Goal: Task Accomplishment & Management: Complete application form

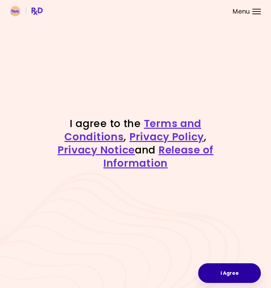
click at [210, 278] on button "I Agree" at bounding box center [229, 273] width 63 height 20
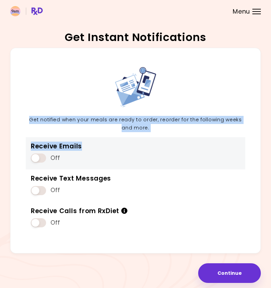
drag, startPoint x: 28, startPoint y: 116, endPoint x: 176, endPoint y: 150, distance: 152.3
click at [176, 150] on div "Get notified when your meals are ready to order, reorder for the following week…" at bounding box center [135, 151] width 251 height 206
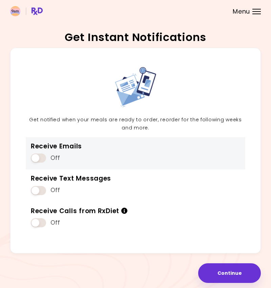
click at [185, 152] on div "Receive Emails Off" at bounding box center [136, 153] width 220 height 33
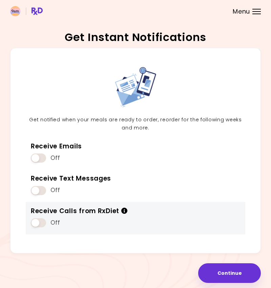
click at [124, 211] on icon "Info" at bounding box center [124, 210] width 7 height 6
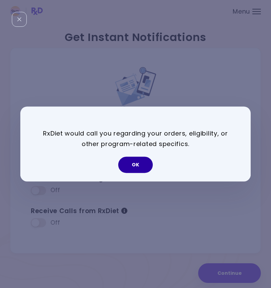
click at [127, 164] on button "OK" at bounding box center [135, 165] width 35 height 16
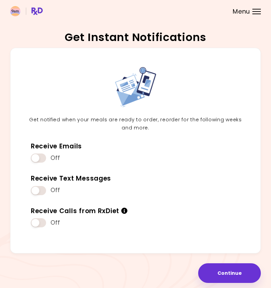
click at [226, 286] on div "Get Instant Notifications Get notified when your meals are ready to order, reor…" at bounding box center [135, 144] width 271 height 288
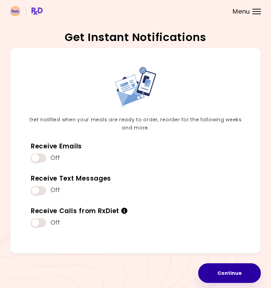
click at [224, 270] on button "Continue" at bounding box center [229, 273] width 63 height 20
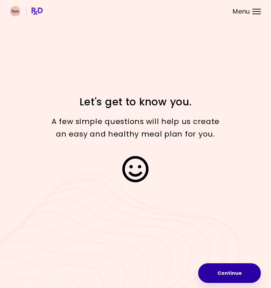
click at [213, 276] on button "Continue" at bounding box center [229, 273] width 63 height 20
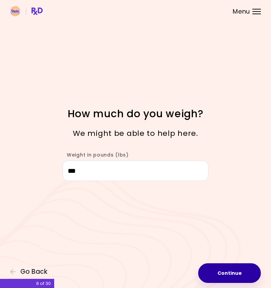
click at [211, 272] on button "Continue" at bounding box center [229, 273] width 63 height 20
select select "****"
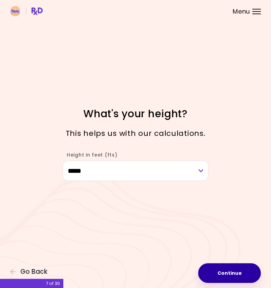
click at [216, 276] on button "Continue" at bounding box center [229, 273] width 63 height 20
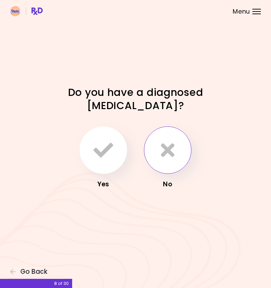
click at [171, 161] on button "button" at bounding box center [167, 149] width 47 height 47
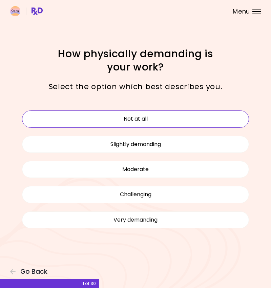
click at [151, 126] on button "Not at all" at bounding box center [135, 118] width 227 height 17
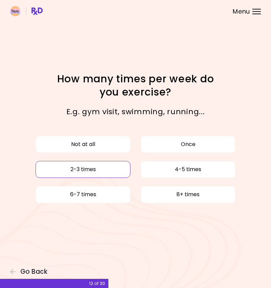
click at [97, 169] on button "2-3 times" at bounding box center [83, 169] width 95 height 17
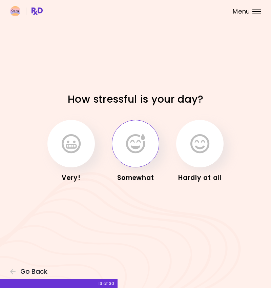
click at [139, 160] on button "button" at bounding box center [135, 143] width 47 height 47
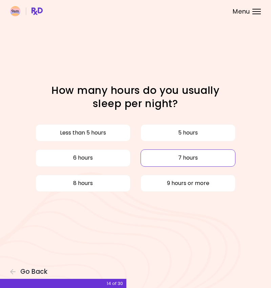
drag, startPoint x: 99, startPoint y: 160, endPoint x: 151, endPoint y: 163, distance: 52.2
click at [151, 163] on div "Less than 5 hours 5 hours 6 hours 7 hours 8 hours 9 hours or more" at bounding box center [135, 158] width 237 height 76
click at [151, 163] on button "7 hours" at bounding box center [188, 157] width 95 height 17
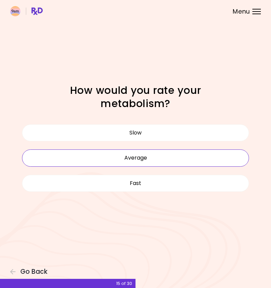
click at [137, 158] on button "Average" at bounding box center [135, 157] width 227 height 17
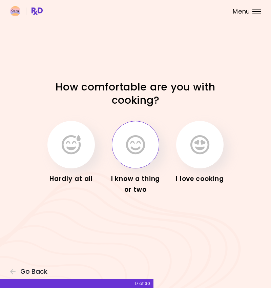
click at [150, 145] on button "button" at bounding box center [135, 144] width 47 height 47
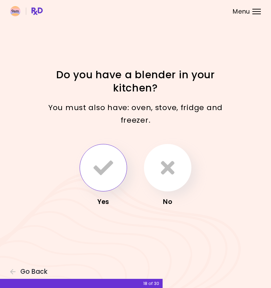
click at [96, 170] on icon "button" at bounding box center [104, 168] width 20 height 20
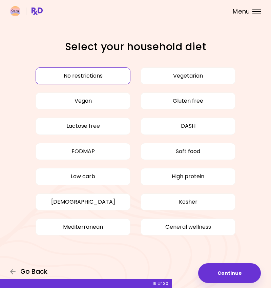
click at [44, 273] on span "Go Back" at bounding box center [33, 271] width 27 height 7
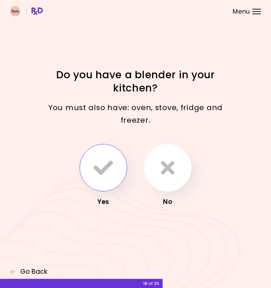
click at [109, 166] on icon "button" at bounding box center [104, 168] width 20 height 20
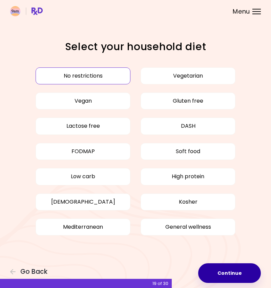
click at [221, 275] on button "Continue" at bounding box center [229, 273] width 63 height 20
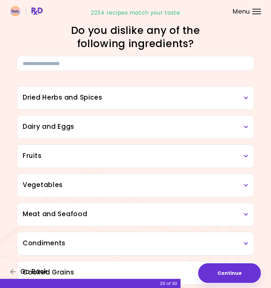
click at [17, 274] on button "Go Back" at bounding box center [30, 271] width 41 height 7
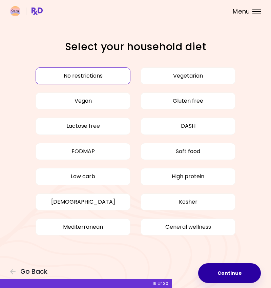
click at [218, 271] on button "Continue" at bounding box center [229, 273] width 63 height 20
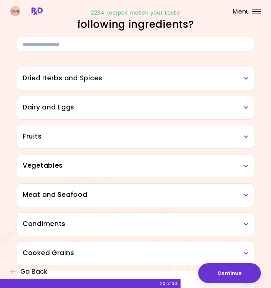
scroll to position [20, 0]
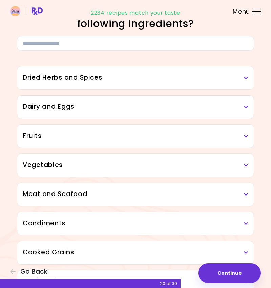
click at [94, 86] on div "Dried Herbs and Spices" at bounding box center [135, 77] width 236 height 23
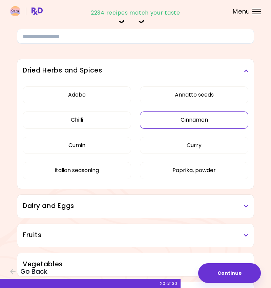
scroll to position [28, 0]
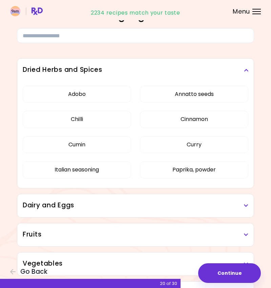
click at [112, 71] on h3 "Dried Herbs and Spices" at bounding box center [136, 70] width 226 height 10
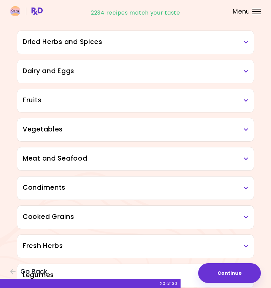
scroll to position [56, 0]
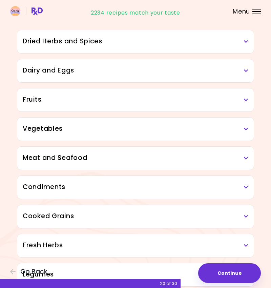
click at [114, 74] on h3 "Dairy and Eggs" at bounding box center [136, 71] width 226 height 10
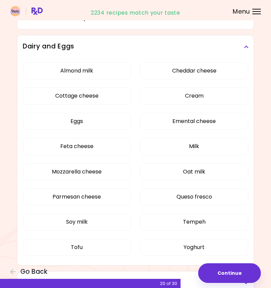
scroll to position [78, 0]
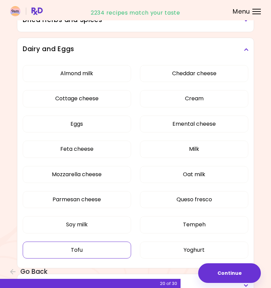
click at [69, 247] on button "Tofu" at bounding box center [77, 250] width 108 height 17
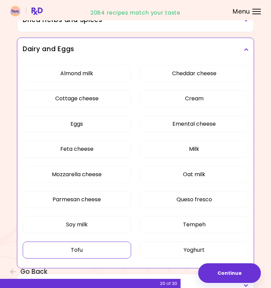
click at [111, 45] on h3 "Dairy and Eggs" at bounding box center [136, 49] width 226 height 10
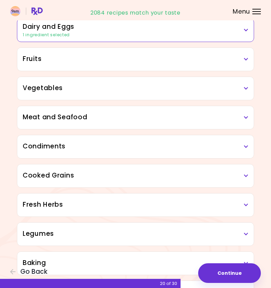
scroll to position [102, 0]
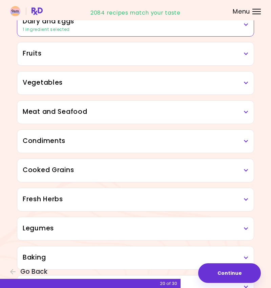
click at [107, 54] on h3 "Fruits" at bounding box center [136, 54] width 226 height 10
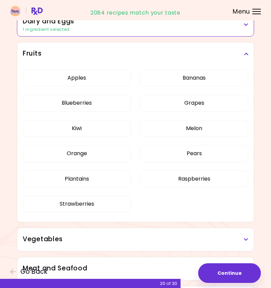
click at [107, 54] on h3 "Fruits" at bounding box center [136, 54] width 226 height 10
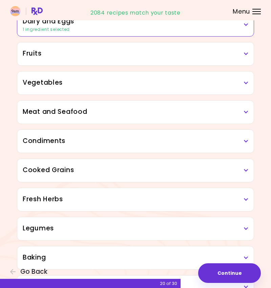
click at [102, 87] on div "Vegetables" at bounding box center [135, 82] width 236 height 23
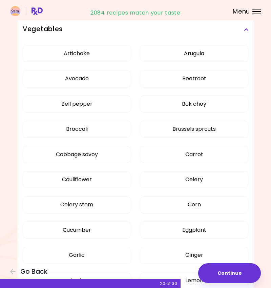
scroll to position [156, 0]
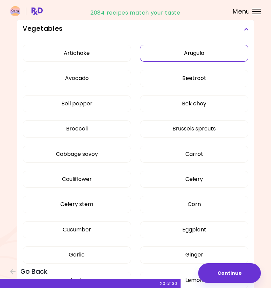
click at [154, 54] on button "Arugula" at bounding box center [194, 53] width 108 height 17
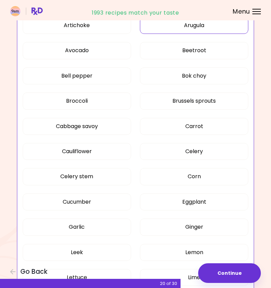
scroll to position [183, 0]
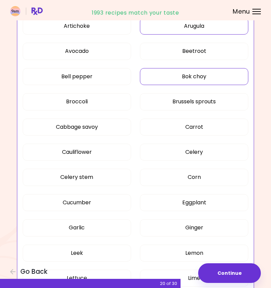
drag, startPoint x: 173, startPoint y: 96, endPoint x: 155, endPoint y: 77, distance: 26.6
click at [155, 77] on div "Artichoke Arugula Avocado Beetroot Bell pepper Bok choy Broccoli Brussels sprou…" at bounding box center [136, 218] width 226 height 409
click at [155, 77] on button "Bok choy" at bounding box center [194, 76] width 108 height 17
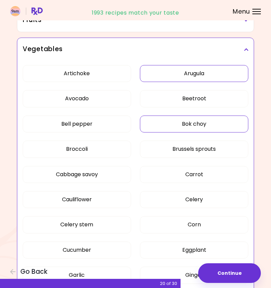
scroll to position [132, 0]
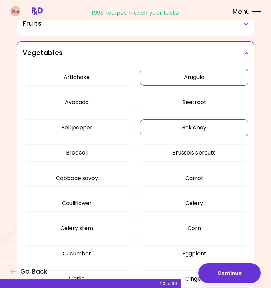
click at [134, 51] on h3 "Vegetables" at bounding box center [136, 53] width 226 height 10
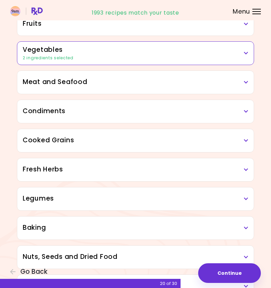
click at [115, 79] on h3 "Meat and Seafood" at bounding box center [136, 82] width 226 height 10
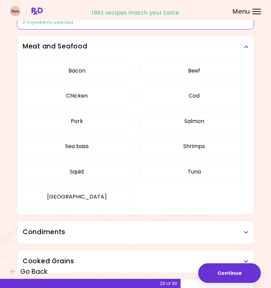
scroll to position [168, 0]
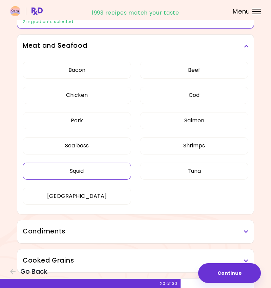
click at [93, 173] on button "Squid" at bounding box center [77, 171] width 108 height 17
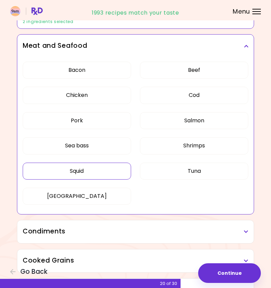
click at [128, 50] on h3 "Meat and Seafood" at bounding box center [136, 46] width 226 height 10
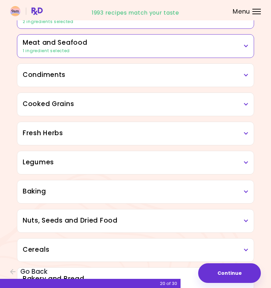
click at [109, 75] on h3 "Condiments" at bounding box center [136, 75] width 226 height 10
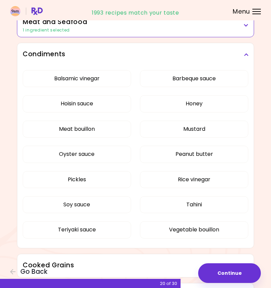
scroll to position [187, 0]
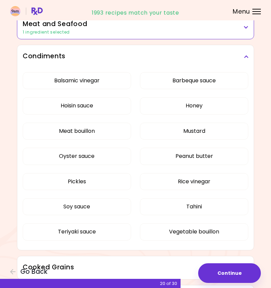
click at [134, 65] on div "Condiments" at bounding box center [135, 56] width 236 height 23
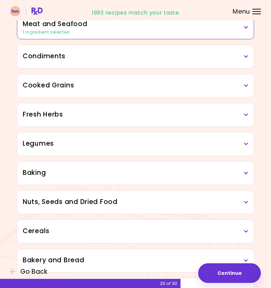
click at [134, 86] on h3 "Cooked Grains" at bounding box center [136, 86] width 226 height 10
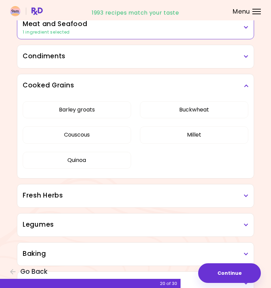
click at [134, 86] on h3 "Cooked Grains" at bounding box center [136, 86] width 226 height 10
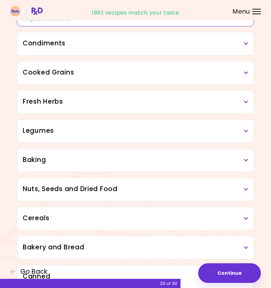
scroll to position [211, 0]
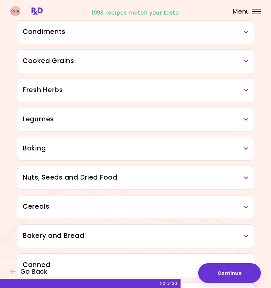
click at [134, 87] on h3 "Fresh Herbs" at bounding box center [136, 90] width 226 height 10
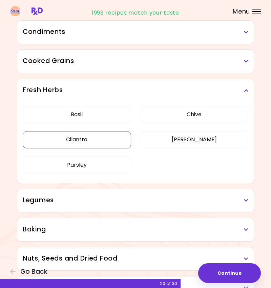
click at [95, 139] on button "Cilantro" at bounding box center [77, 139] width 108 height 17
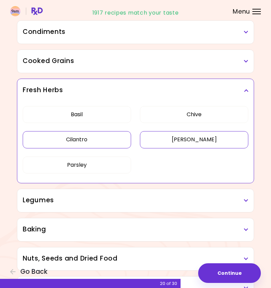
click at [156, 139] on button "[PERSON_NAME]" at bounding box center [194, 139] width 108 height 17
click at [140, 90] on h3 "Fresh Herbs" at bounding box center [136, 90] width 226 height 10
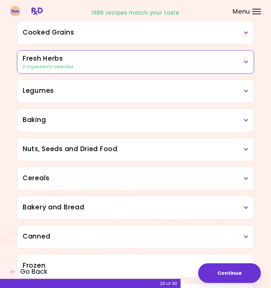
scroll to position [242, 0]
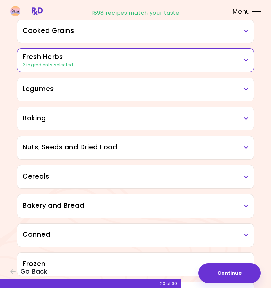
click at [134, 92] on h3 "Legumes" at bounding box center [136, 89] width 226 height 10
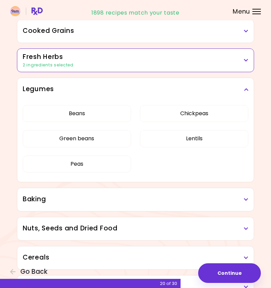
click at [134, 92] on h3 "Legumes" at bounding box center [136, 89] width 226 height 10
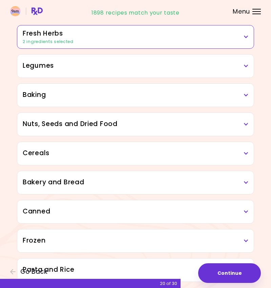
scroll to position [269, 0]
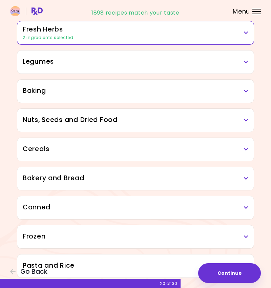
click at [134, 92] on h3 "Baking" at bounding box center [136, 91] width 226 height 10
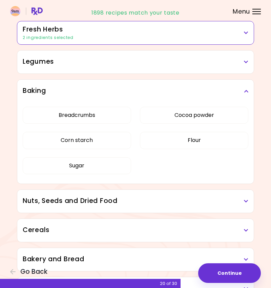
click at [114, 93] on h3 "Baking" at bounding box center [136, 91] width 226 height 10
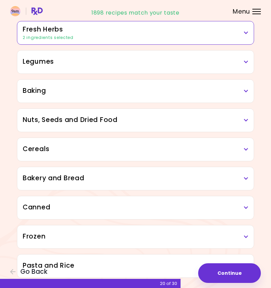
scroll to position [283, 0]
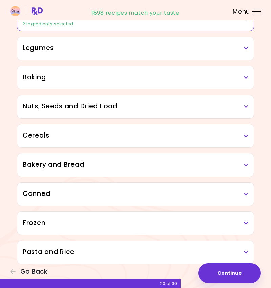
click at [113, 105] on h3 "Nuts, Seeds and Dried Food" at bounding box center [136, 107] width 226 height 10
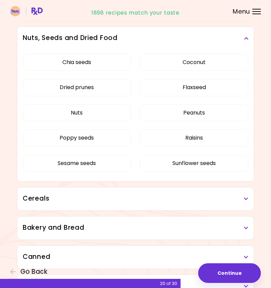
scroll to position [350, 0]
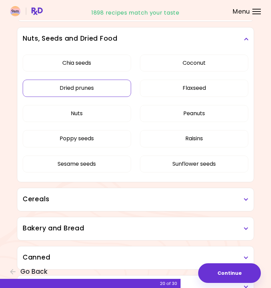
click at [112, 86] on button "Dried prunes" at bounding box center [77, 88] width 108 height 17
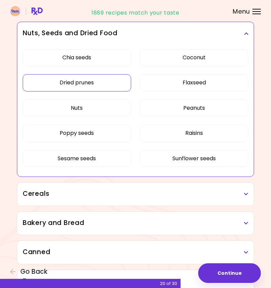
scroll to position [353, 0]
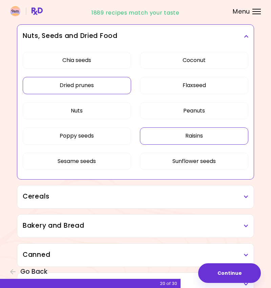
click at [174, 132] on button "Raisins" at bounding box center [194, 135] width 108 height 17
click at [153, 40] on h3 "Nuts, Seeds and Dried Food" at bounding box center [136, 36] width 226 height 10
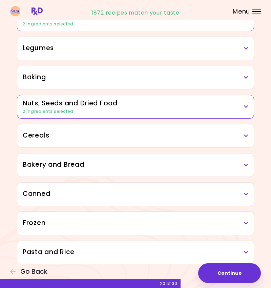
click at [123, 133] on h3 "Cereals" at bounding box center [136, 136] width 226 height 10
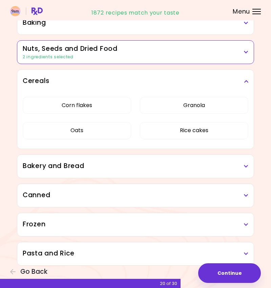
scroll to position [338, 0]
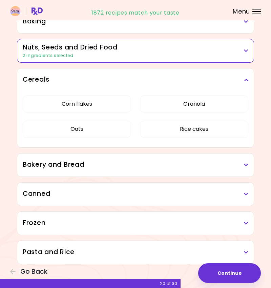
click at [156, 80] on h3 "Cereals" at bounding box center [136, 80] width 226 height 10
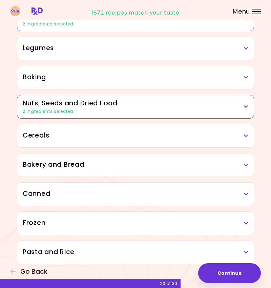
scroll to position [283, 0]
click at [139, 137] on h3 "Cereals" at bounding box center [136, 136] width 226 height 10
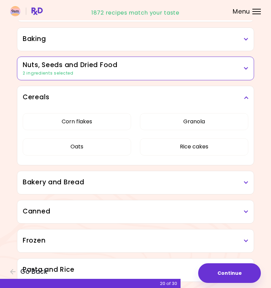
scroll to position [338, 0]
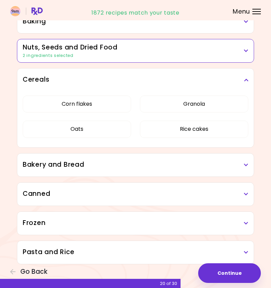
click at [180, 120] on div "Corn flakes Granola Oats Rice cakes" at bounding box center [136, 119] width 226 height 56
click at [181, 135] on button "Rice cakes" at bounding box center [194, 129] width 108 height 17
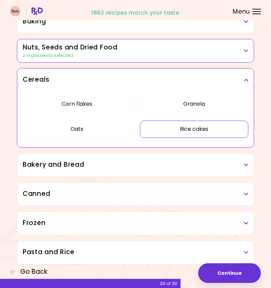
click at [158, 89] on div "Cereals" at bounding box center [135, 79] width 236 height 23
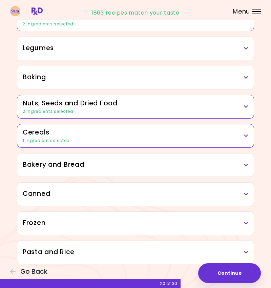
click at [130, 135] on h3 "Cereals" at bounding box center [136, 133] width 226 height 10
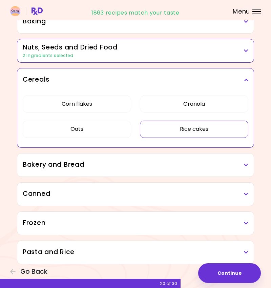
click at [135, 86] on div "Cereals" at bounding box center [135, 79] width 236 height 23
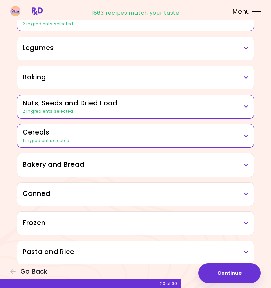
click at [124, 171] on div "Bakery and Bread" at bounding box center [135, 164] width 236 height 23
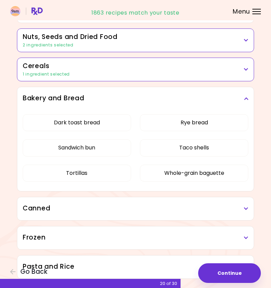
scroll to position [364, 0]
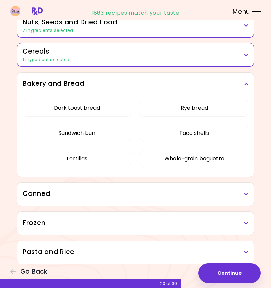
click at [131, 202] on div "Canned" at bounding box center [135, 194] width 236 height 23
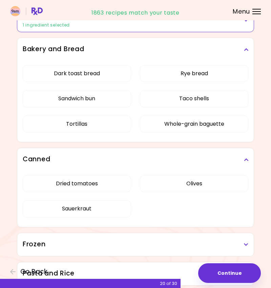
scroll to position [398, 0]
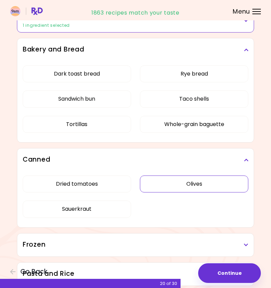
click at [160, 185] on div "Dried tomatoes Olives Sauerkraut" at bounding box center [136, 199] width 226 height 56
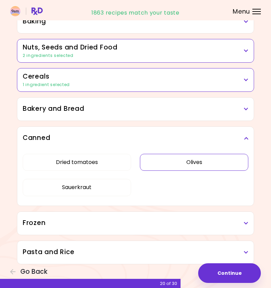
scroll to position [338, 0]
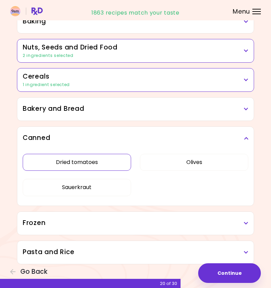
click at [96, 167] on button "Dried tomatoes" at bounding box center [77, 162] width 108 height 17
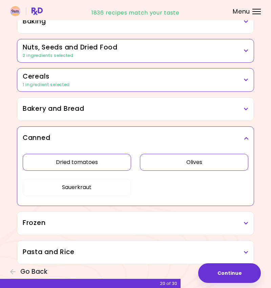
click at [174, 160] on button "Olives" at bounding box center [194, 162] width 108 height 17
click at [90, 189] on button "Sauerkraut" at bounding box center [77, 187] width 108 height 17
click at [130, 133] on h3 "Canned" at bounding box center [136, 138] width 226 height 10
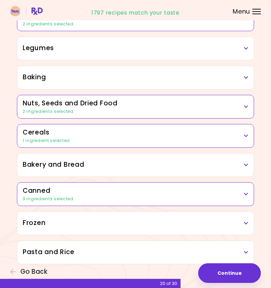
scroll to position [283, 0]
click at [107, 231] on div "Frozen" at bounding box center [135, 223] width 236 height 23
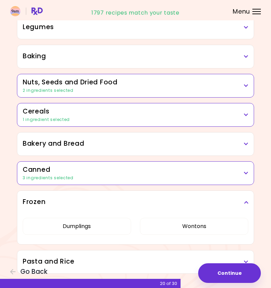
scroll to position [313, 0]
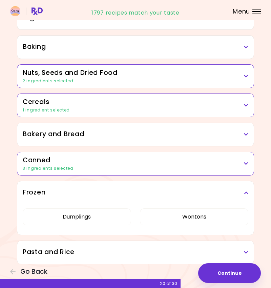
click at [114, 262] on div "Pasta and Rice" at bounding box center [135, 252] width 236 height 23
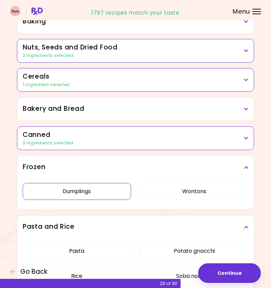
scroll to position [369, 0]
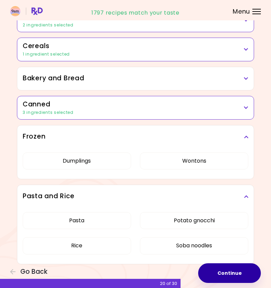
click at [229, 273] on button "Continue" at bounding box center [229, 273] width 63 height 20
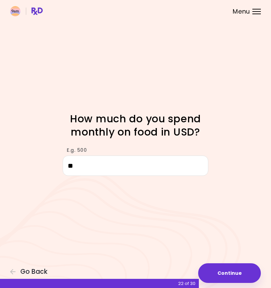
type input "*"
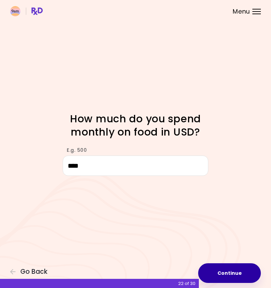
type input "****"
click at [213, 272] on button "Continue" at bounding box center [229, 273] width 63 height 20
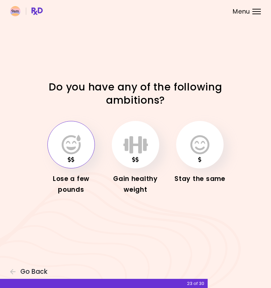
click at [92, 141] on button "button" at bounding box center [70, 144] width 47 height 47
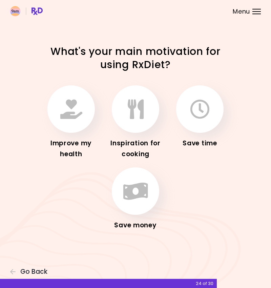
click at [91, 213] on div "Improve my health Inspiration for cooking Save time Save money" at bounding box center [135, 158] width 237 height 154
click at [75, 126] on button "button" at bounding box center [70, 108] width 47 height 47
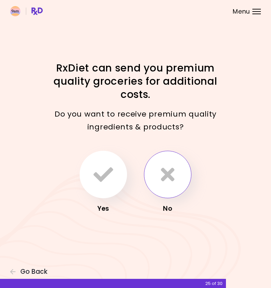
click at [168, 160] on button "button" at bounding box center [167, 174] width 47 height 47
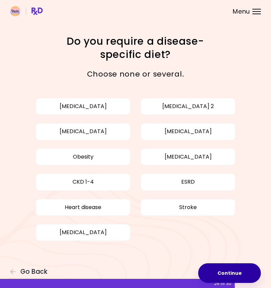
click at [212, 270] on button "Continue" at bounding box center [229, 273] width 63 height 20
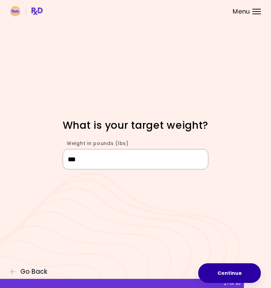
type input "***"
click at [223, 271] on button "Continue" at bounding box center [229, 273] width 63 height 20
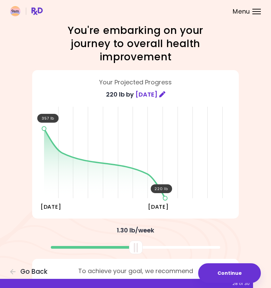
scroll to position [49, 0]
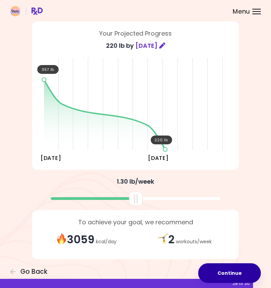
click at [222, 272] on button "Continue" at bounding box center [229, 273] width 63 height 20
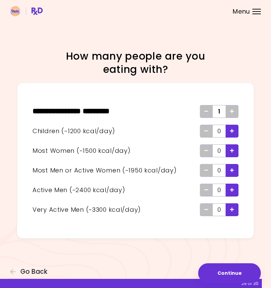
click at [233, 131] on icon "Add - Child" at bounding box center [232, 131] width 4 height 4
click at [235, 154] on div "Add - Woman" at bounding box center [232, 150] width 13 height 13
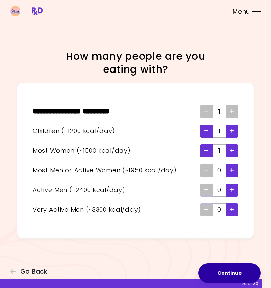
click at [239, 269] on button "Continue" at bounding box center [229, 273] width 63 height 20
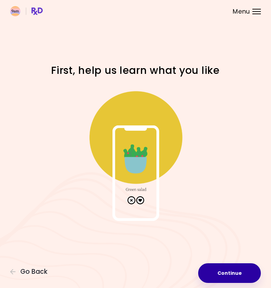
click at [219, 271] on button "Continue" at bounding box center [229, 273] width 63 height 20
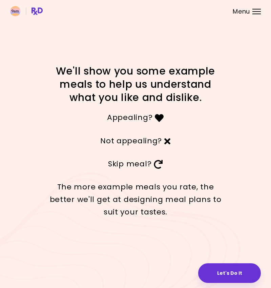
click at [106, 178] on div "The more example meals you rate, the better we'll get at designing meal plans t…" at bounding box center [135, 200] width 183 height 48
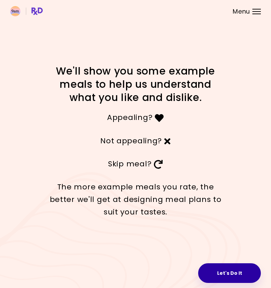
click at [227, 266] on button "Let's Do It" at bounding box center [229, 273] width 63 height 20
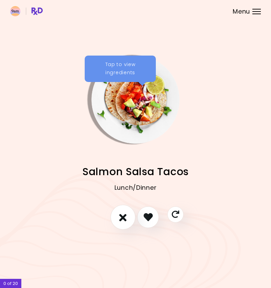
click at [125, 219] on icon "I don't like this recipe" at bounding box center [122, 217] width 7 height 11
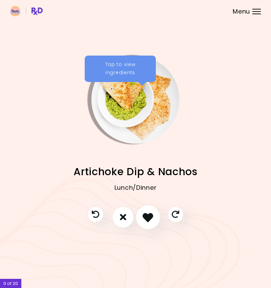
click at [143, 224] on button "I like this recipe" at bounding box center [148, 217] width 25 height 25
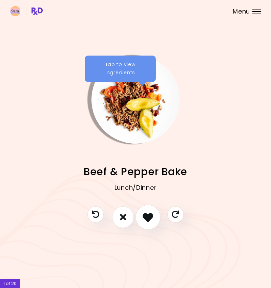
click at [145, 220] on icon "I like this recipe" at bounding box center [148, 217] width 11 height 11
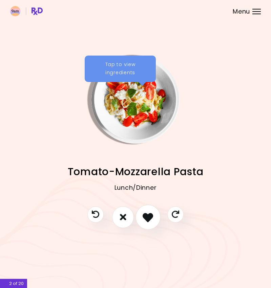
click at [145, 220] on icon "I like this recipe" at bounding box center [148, 217] width 11 height 11
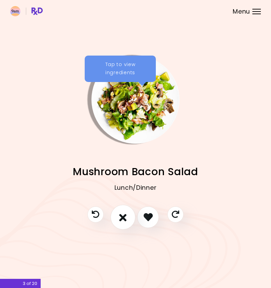
click at [123, 221] on icon "I don't like this recipe" at bounding box center [122, 217] width 7 height 11
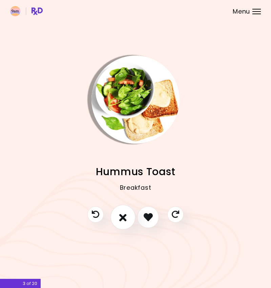
click at [125, 221] on icon "I don't like this recipe" at bounding box center [122, 217] width 7 height 11
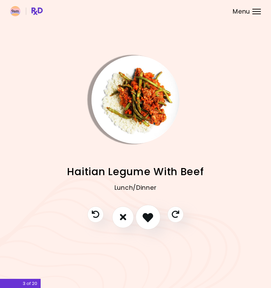
click at [140, 215] on button "I like this recipe" at bounding box center [148, 217] width 25 height 25
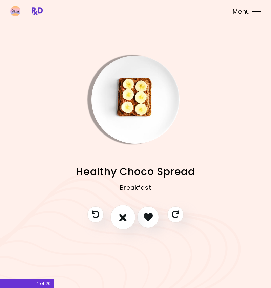
click at [124, 216] on icon "I don't like this recipe" at bounding box center [122, 217] width 7 height 11
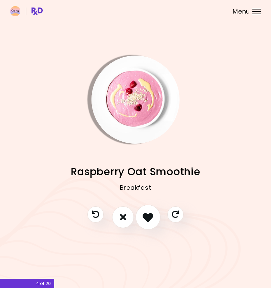
click at [148, 215] on icon "I like this recipe" at bounding box center [148, 217] width 11 height 11
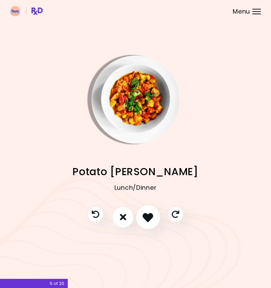
click at [147, 216] on icon "I like this recipe" at bounding box center [148, 217] width 11 height 11
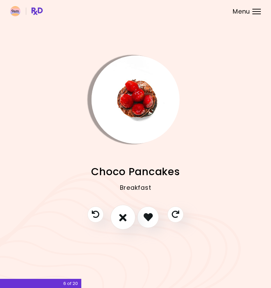
click at [125, 220] on icon "I don't like this recipe" at bounding box center [122, 217] width 7 height 11
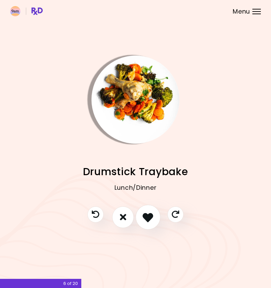
click at [146, 218] on icon "I like this recipe" at bounding box center [148, 217] width 11 height 11
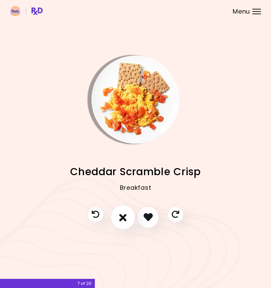
click at [119, 221] on icon "I don't like this recipe" at bounding box center [122, 217] width 7 height 11
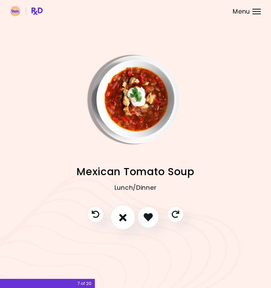
click at [125, 223] on button "I don't like this recipe" at bounding box center [122, 217] width 25 height 25
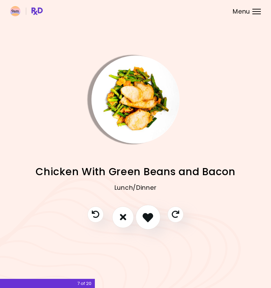
click at [142, 219] on button "I like this recipe" at bounding box center [148, 217] width 25 height 25
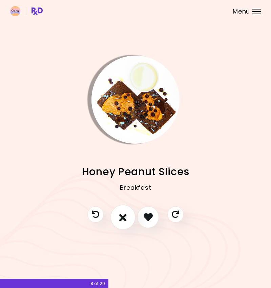
click at [125, 217] on icon "I don't like this recipe" at bounding box center [122, 217] width 7 height 11
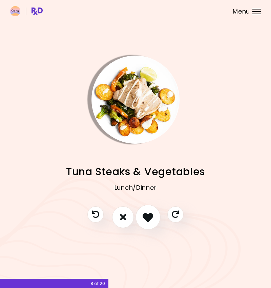
click at [142, 217] on button "I like this recipe" at bounding box center [148, 217] width 25 height 25
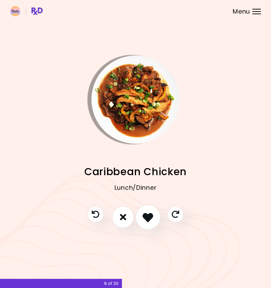
click at [144, 217] on icon "I like this recipe" at bounding box center [148, 217] width 11 height 11
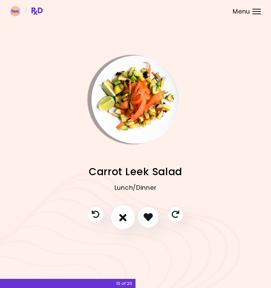
click at [122, 220] on icon "I don't like this recipe" at bounding box center [122, 217] width 7 height 11
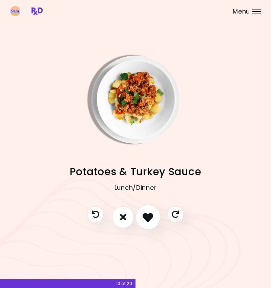
click at [146, 219] on icon "I like this recipe" at bounding box center [148, 217] width 11 height 11
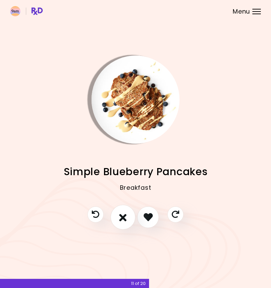
click at [124, 220] on icon "I don't like this recipe" at bounding box center [122, 217] width 7 height 11
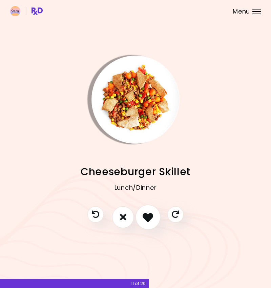
click at [146, 220] on icon "I like this recipe" at bounding box center [148, 217] width 11 height 11
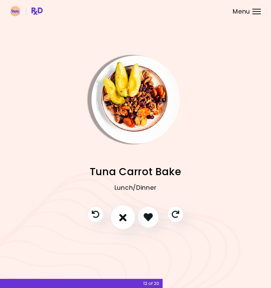
click at [128, 215] on button "I don't like this recipe" at bounding box center [122, 217] width 25 height 25
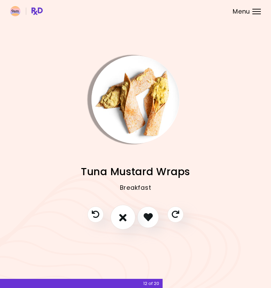
click at [117, 220] on button "I don't like this recipe" at bounding box center [122, 217] width 25 height 25
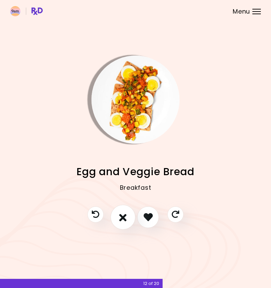
click at [127, 218] on button "I don't like this recipe" at bounding box center [122, 217] width 25 height 25
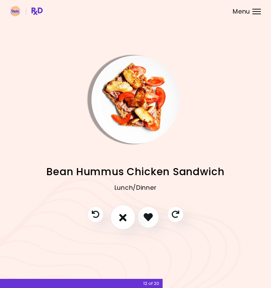
click at [119, 217] on button "I don't like this recipe" at bounding box center [122, 217] width 25 height 25
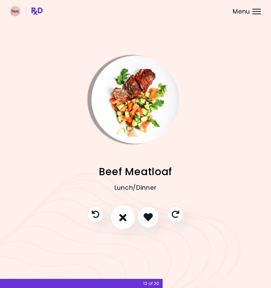
click at [120, 225] on button "I don't like this recipe" at bounding box center [122, 217] width 25 height 25
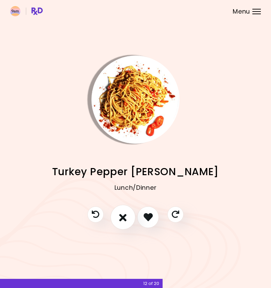
click at [121, 219] on icon "I don't like this recipe" at bounding box center [122, 217] width 7 height 11
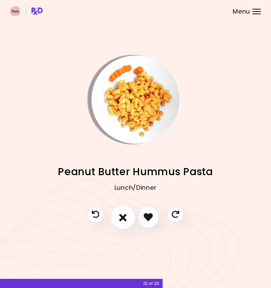
click at [122, 225] on button "I don't like this recipe" at bounding box center [122, 217] width 25 height 25
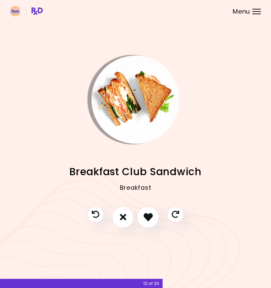
drag, startPoint x: 122, startPoint y: 225, endPoint x: 136, endPoint y: 241, distance: 20.9
click at [136, 241] on div "Salmon Salsa Tacos Lunch/Dinner Artichoke Dip & Nachos Lunch/Dinner Beef & Pepp…" at bounding box center [135, 144] width 271 height 288
click at [121, 223] on button "I don't like this recipe" at bounding box center [122, 217] width 25 height 25
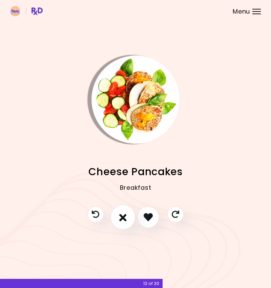
click at [126, 216] on icon "I don't like this recipe" at bounding box center [122, 217] width 7 height 11
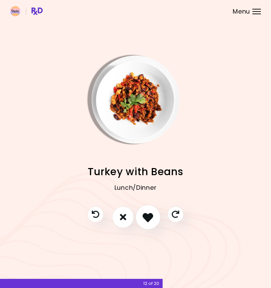
click at [145, 210] on button "I like this recipe" at bounding box center [148, 217] width 25 height 25
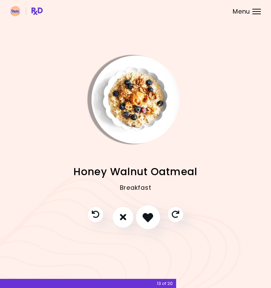
click at [149, 222] on icon "I like this recipe" at bounding box center [148, 217] width 11 height 11
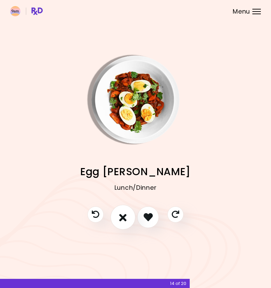
click at [128, 215] on button "I don't like this recipe" at bounding box center [122, 217] width 25 height 25
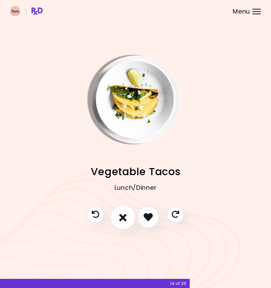
click at [124, 222] on button "I don't like this recipe" at bounding box center [122, 217] width 25 height 25
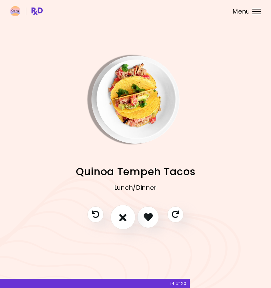
click at [127, 217] on button "I don't like this recipe" at bounding box center [122, 217] width 25 height 25
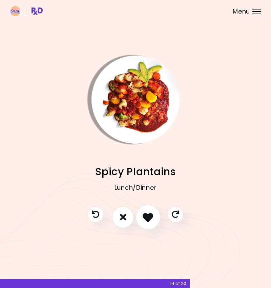
click at [145, 215] on icon "I like this recipe" at bounding box center [148, 217] width 11 height 11
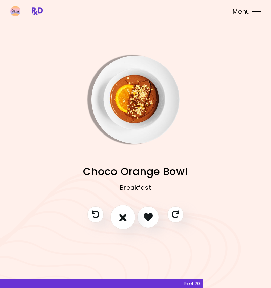
click at [123, 222] on icon "I don't like this recipe" at bounding box center [122, 217] width 7 height 11
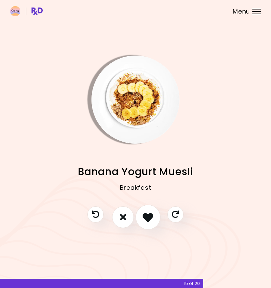
click at [145, 220] on icon "I like this recipe" at bounding box center [148, 217] width 11 height 11
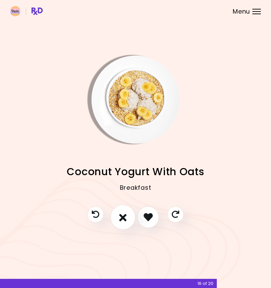
click at [123, 219] on icon "I don't like this recipe" at bounding box center [122, 217] width 7 height 11
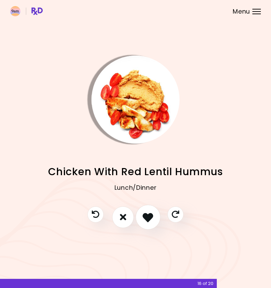
click at [151, 218] on icon "I like this recipe" at bounding box center [148, 217] width 11 height 11
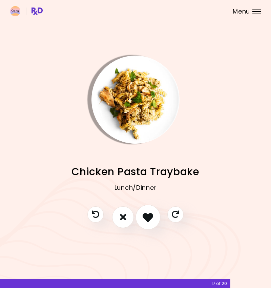
click at [149, 223] on button "I like this recipe" at bounding box center [148, 217] width 25 height 25
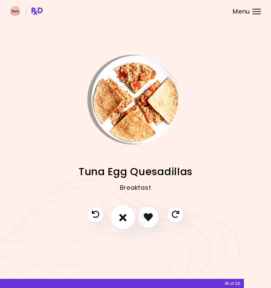
click at [122, 216] on icon "I don't like this recipe" at bounding box center [122, 217] width 7 height 11
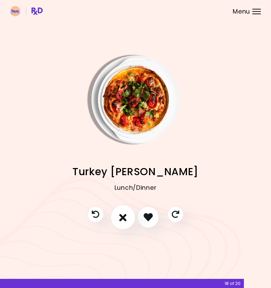
click at [123, 220] on icon "I don't like this recipe" at bounding box center [122, 217] width 7 height 11
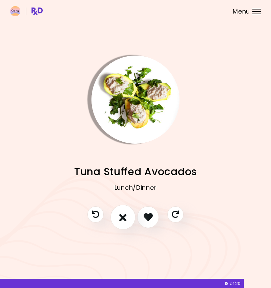
click at [120, 218] on icon "I don't like this recipe" at bounding box center [122, 217] width 7 height 11
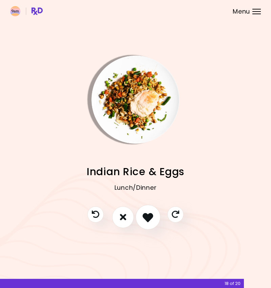
click at [146, 219] on icon "I like this recipe" at bounding box center [148, 217] width 11 height 11
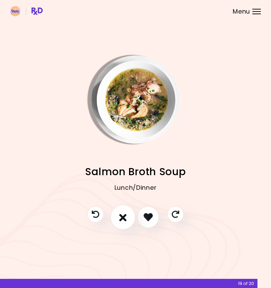
click at [123, 214] on icon "I don't like this recipe" at bounding box center [122, 217] width 7 height 11
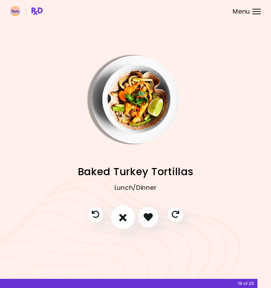
click at [120, 215] on icon "I don't like this recipe" at bounding box center [122, 217] width 7 height 11
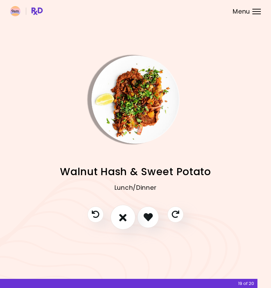
click at [122, 217] on icon "I don't like this recipe" at bounding box center [122, 217] width 7 height 11
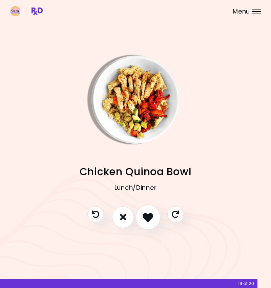
click at [149, 216] on icon "I like this recipe" at bounding box center [148, 217] width 11 height 11
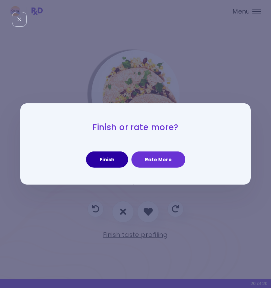
click at [115, 160] on button "Finish" at bounding box center [107, 159] width 42 height 16
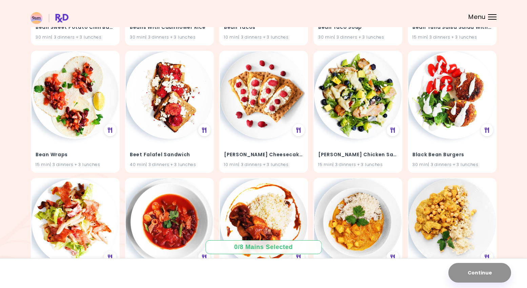
scroll to position [1286, 0]
